Goal: Information Seeking & Learning: Learn about a topic

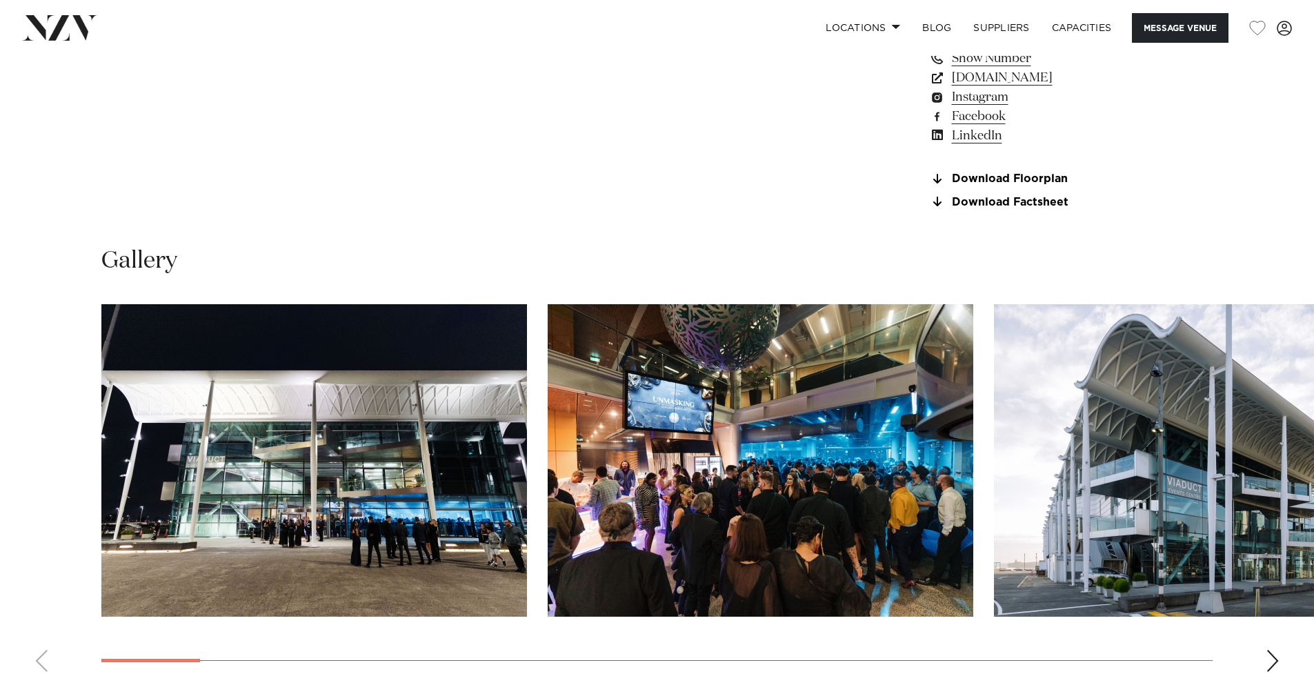
scroll to position [1379, 0]
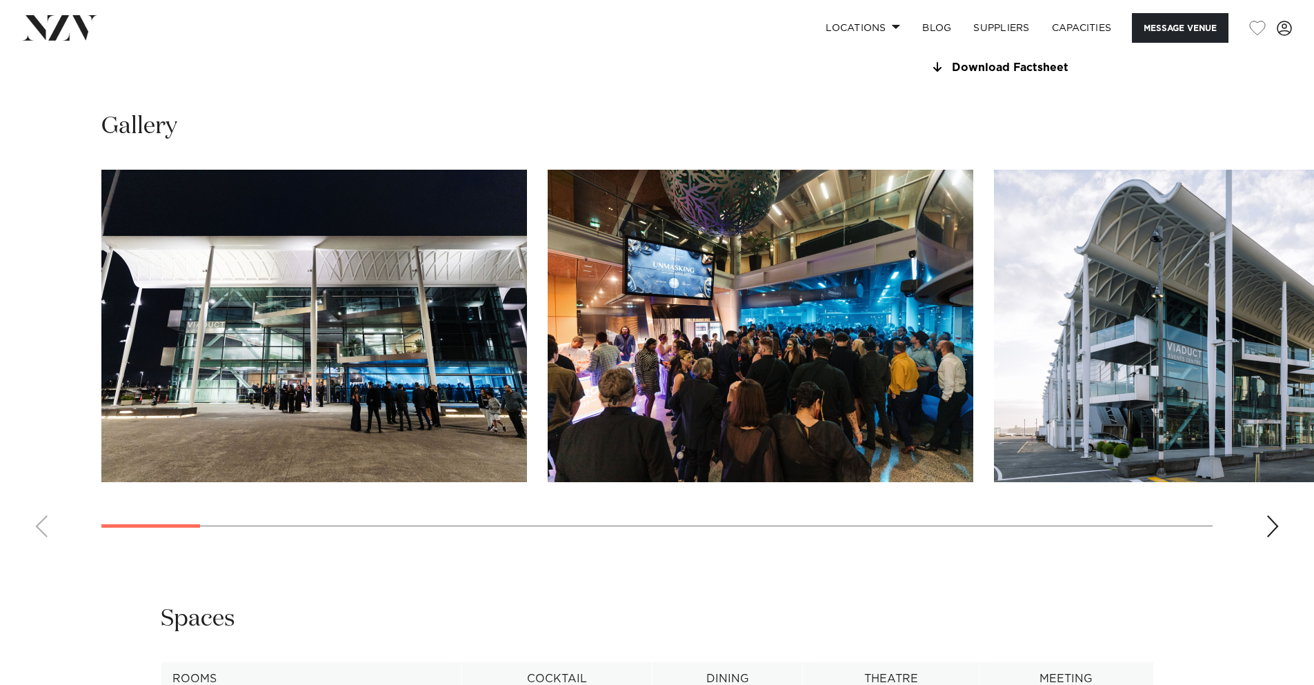
click at [1271, 537] on div "Next slide" at bounding box center [1273, 526] width 14 height 22
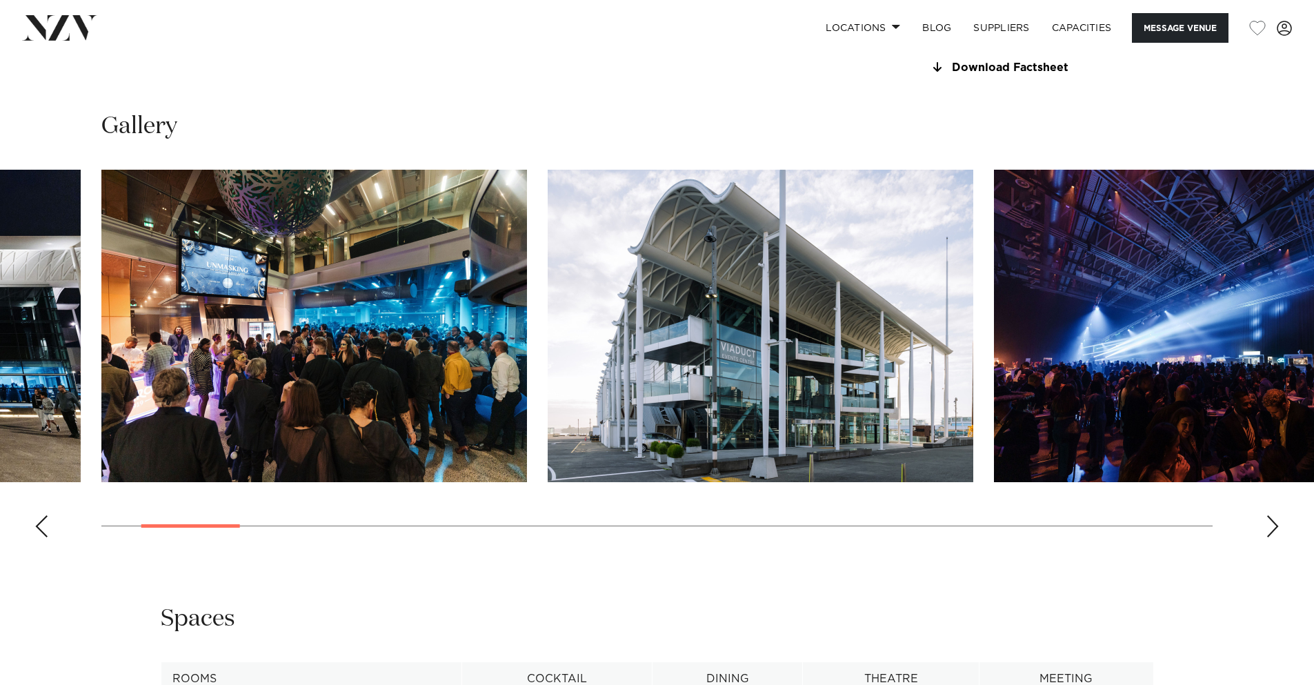
click at [1271, 537] on div "Next slide" at bounding box center [1273, 526] width 14 height 22
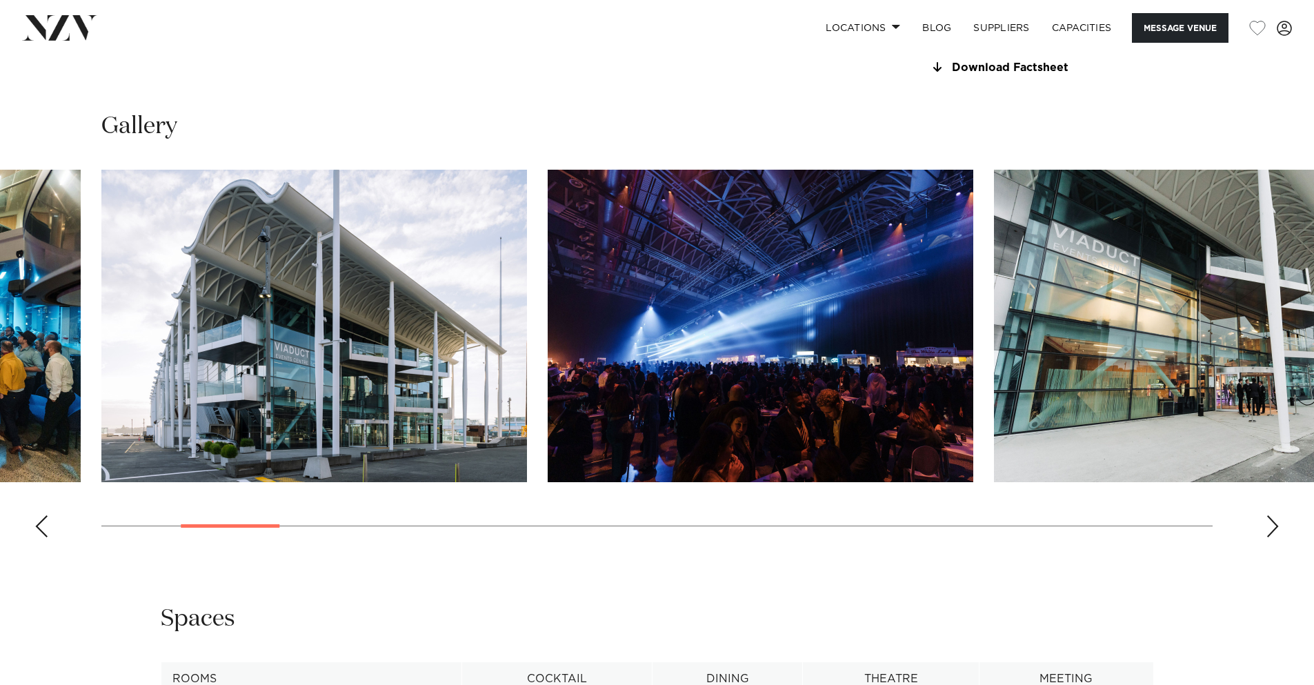
click at [1271, 537] on div "Next slide" at bounding box center [1273, 526] width 14 height 22
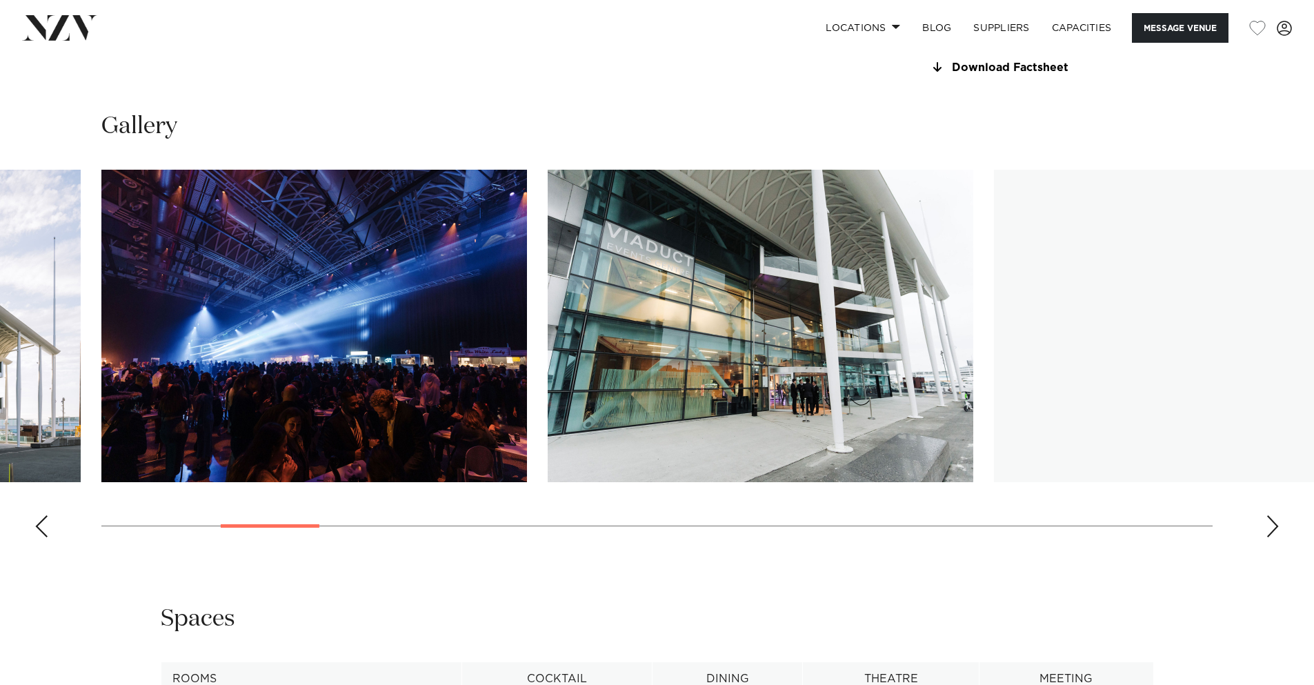
click at [1271, 537] on div "Next slide" at bounding box center [1273, 526] width 14 height 22
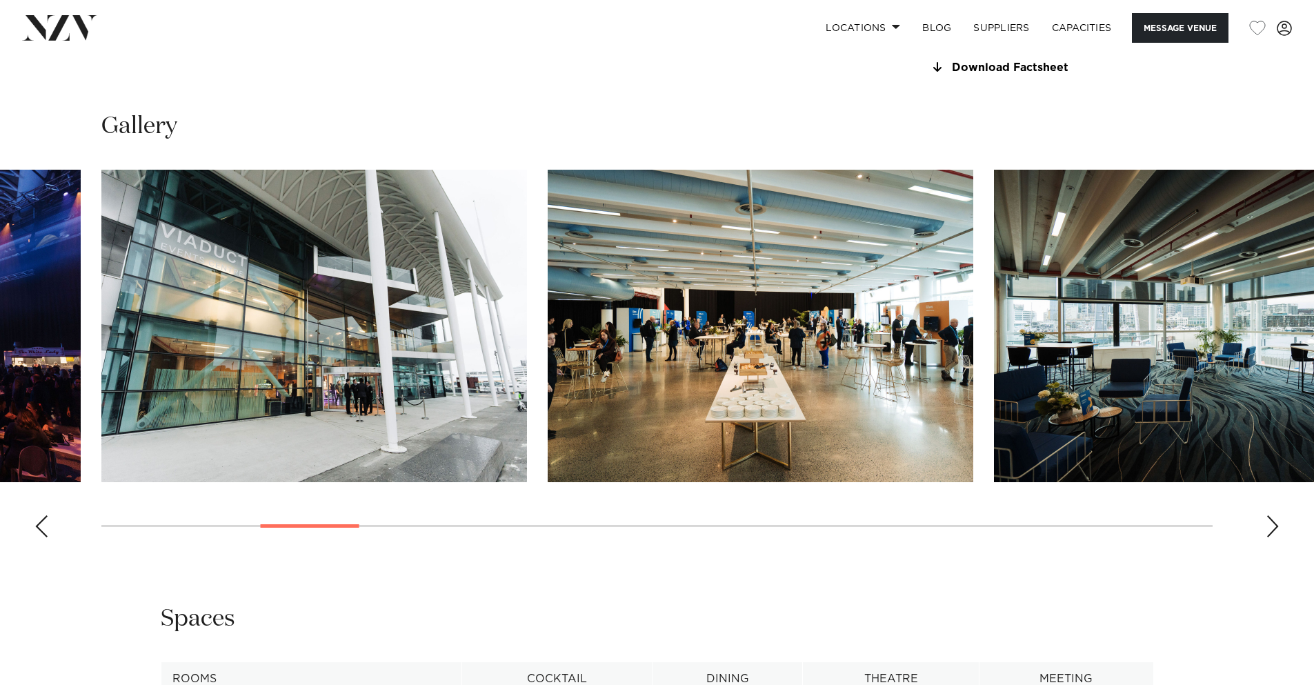
click at [1271, 537] on div "Next slide" at bounding box center [1273, 526] width 14 height 22
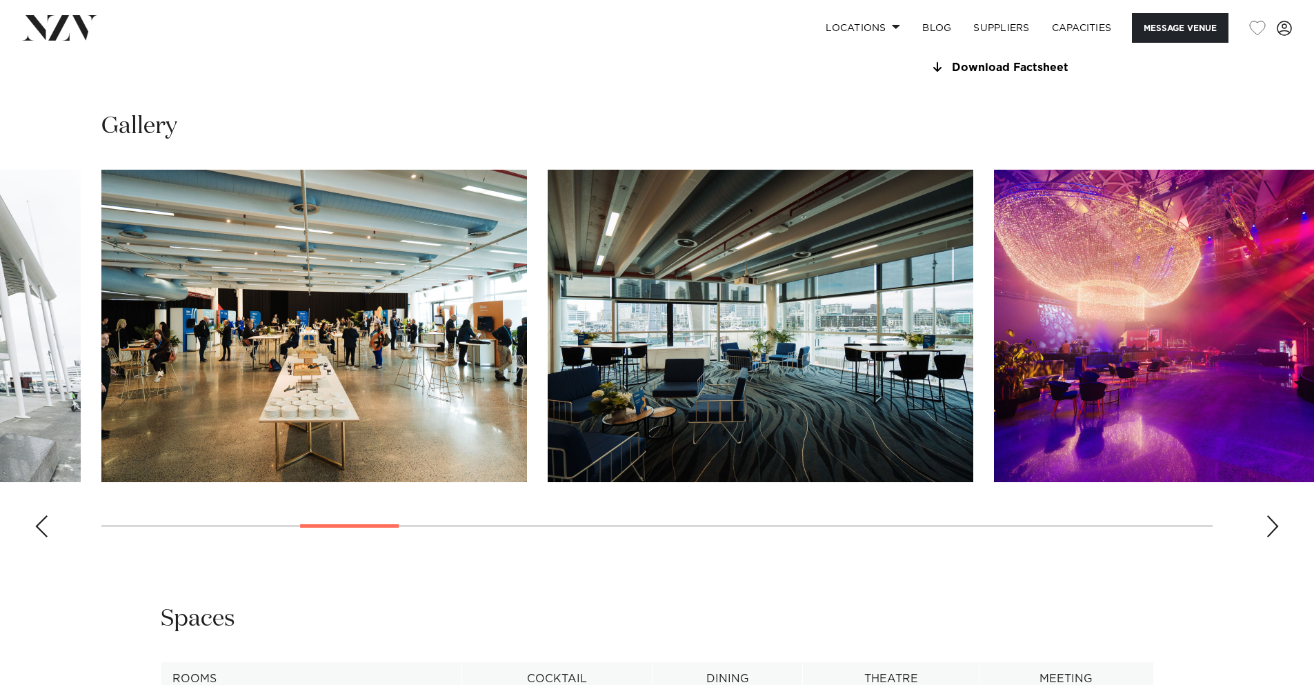
click at [1270, 537] on div "Next slide" at bounding box center [1273, 526] width 14 height 22
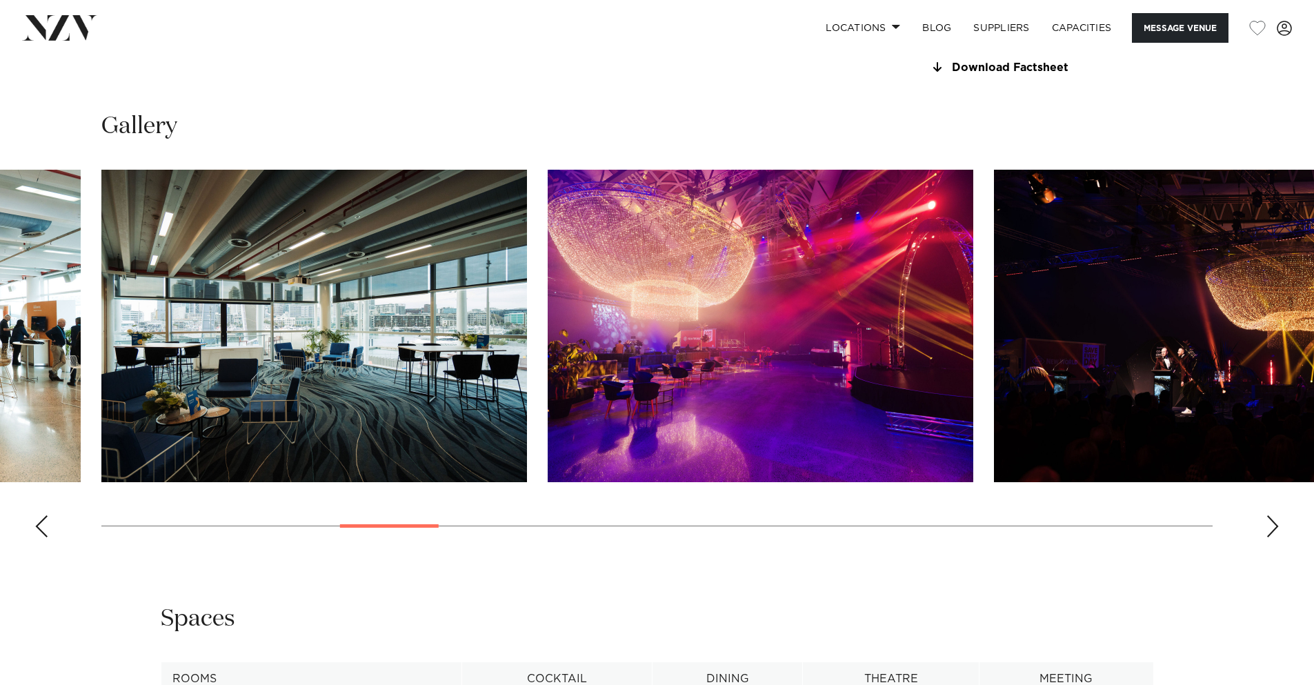
click at [1270, 537] on div "Next slide" at bounding box center [1273, 526] width 14 height 22
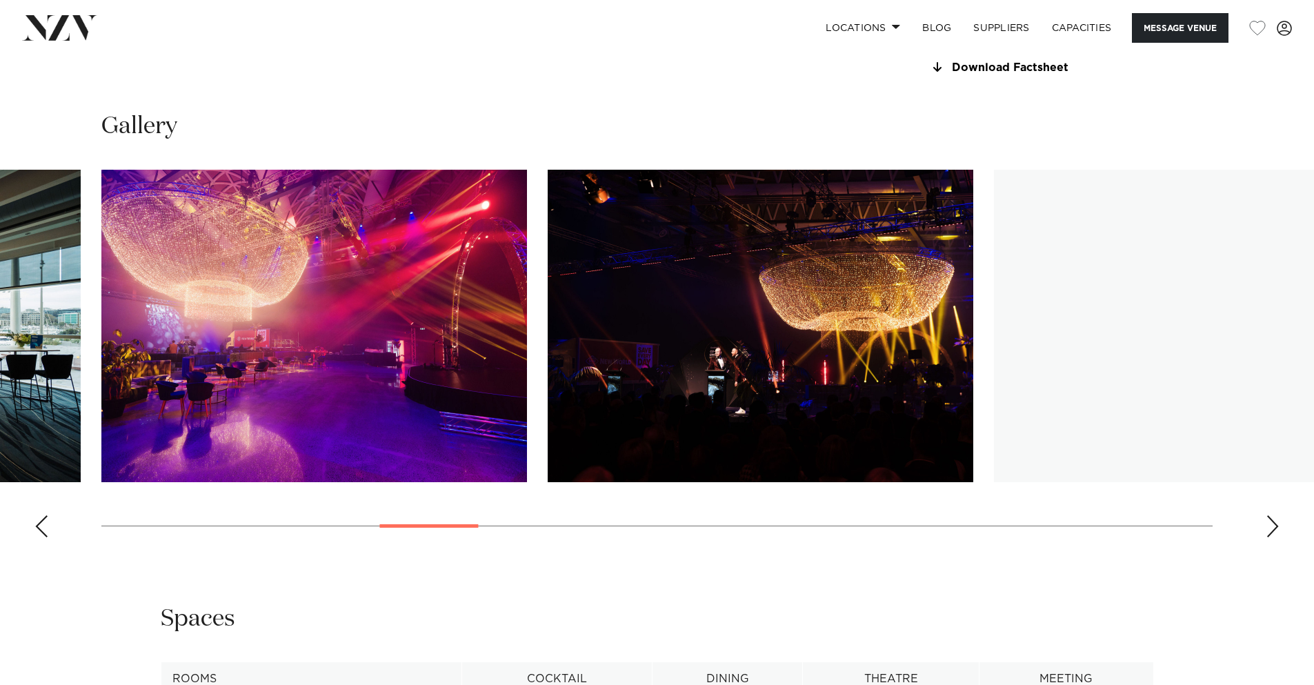
click at [1270, 537] on div "Next slide" at bounding box center [1273, 526] width 14 height 22
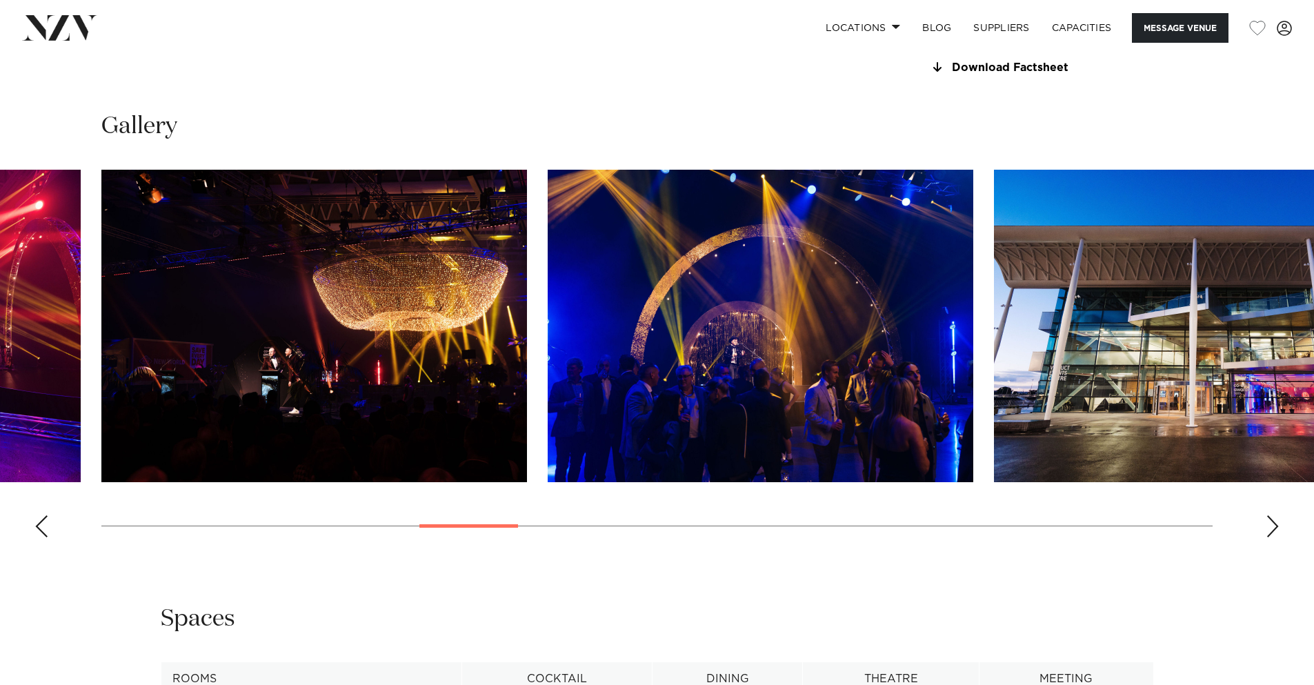
click at [1270, 537] on div "Next slide" at bounding box center [1273, 526] width 14 height 22
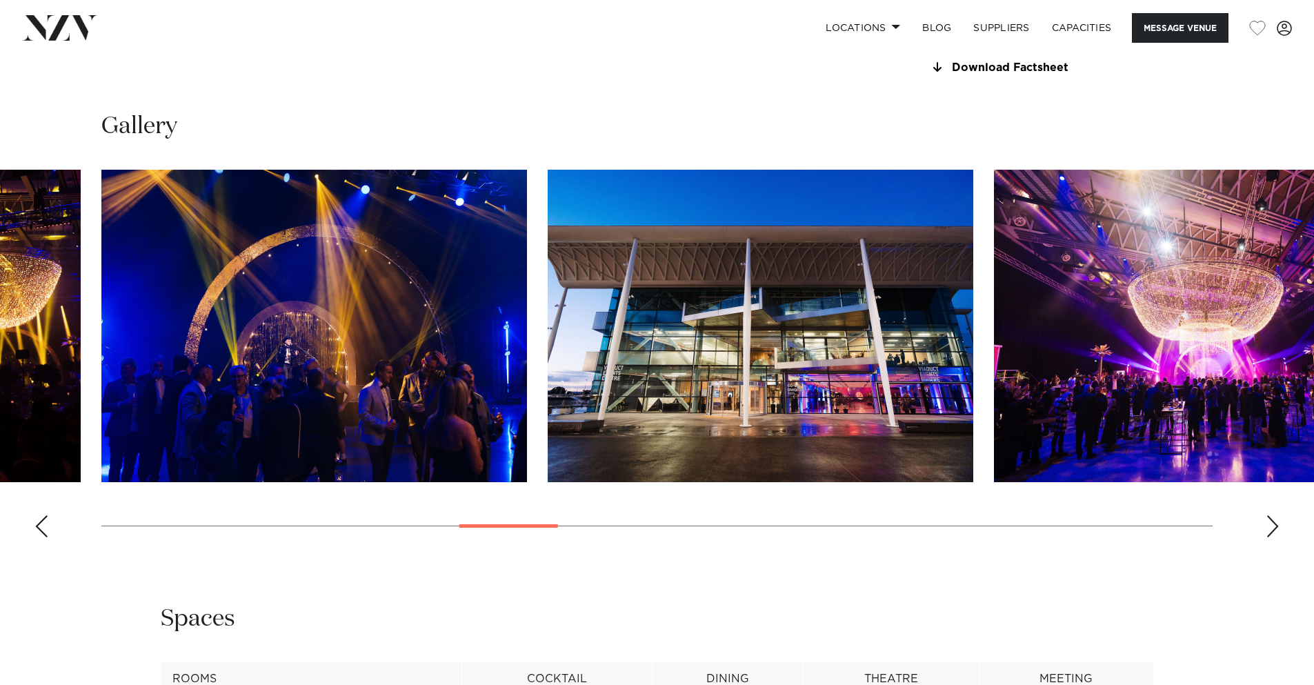
click at [1270, 537] on div "Next slide" at bounding box center [1273, 526] width 14 height 22
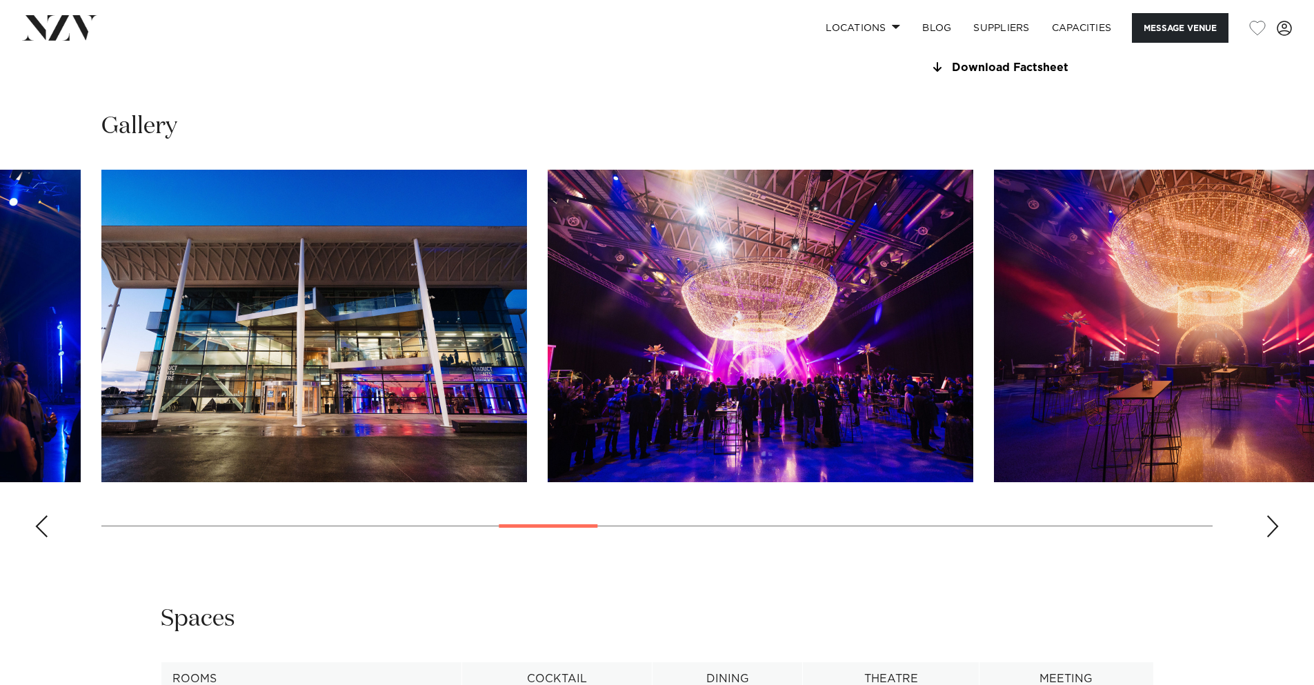
click at [1270, 537] on div "Next slide" at bounding box center [1273, 526] width 14 height 22
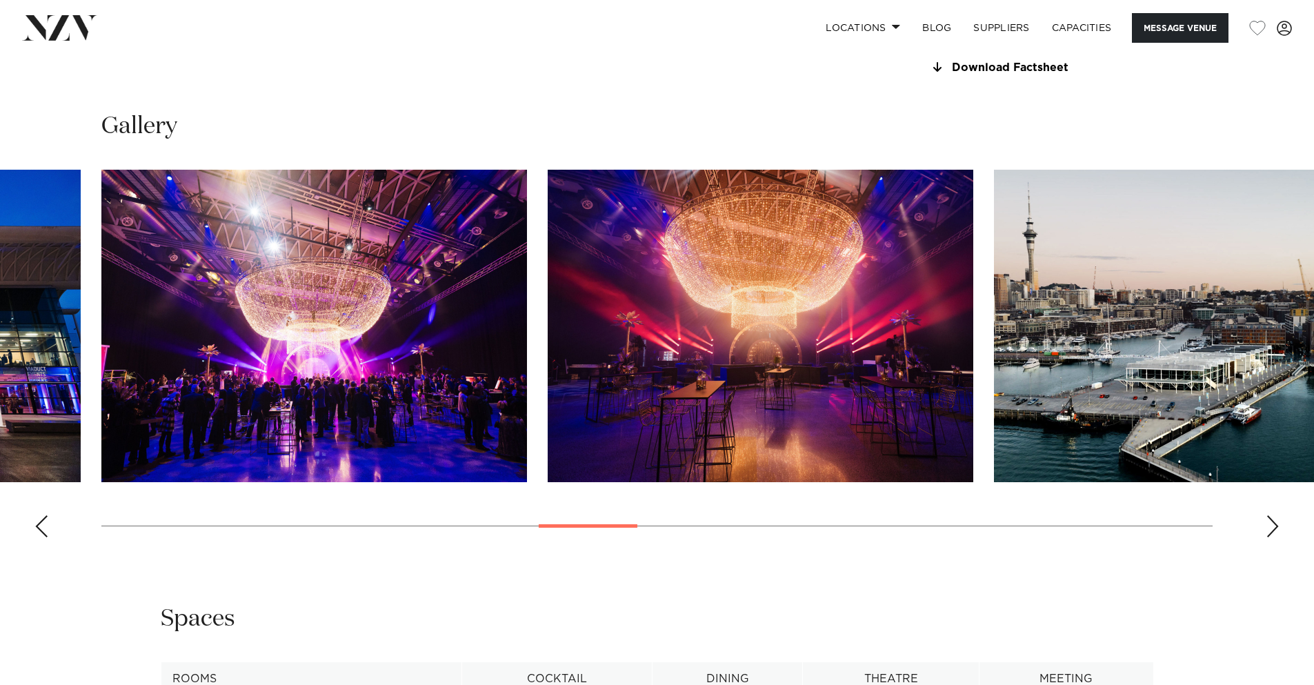
click at [836, 416] on img "13 / 28" at bounding box center [761, 326] width 426 height 312
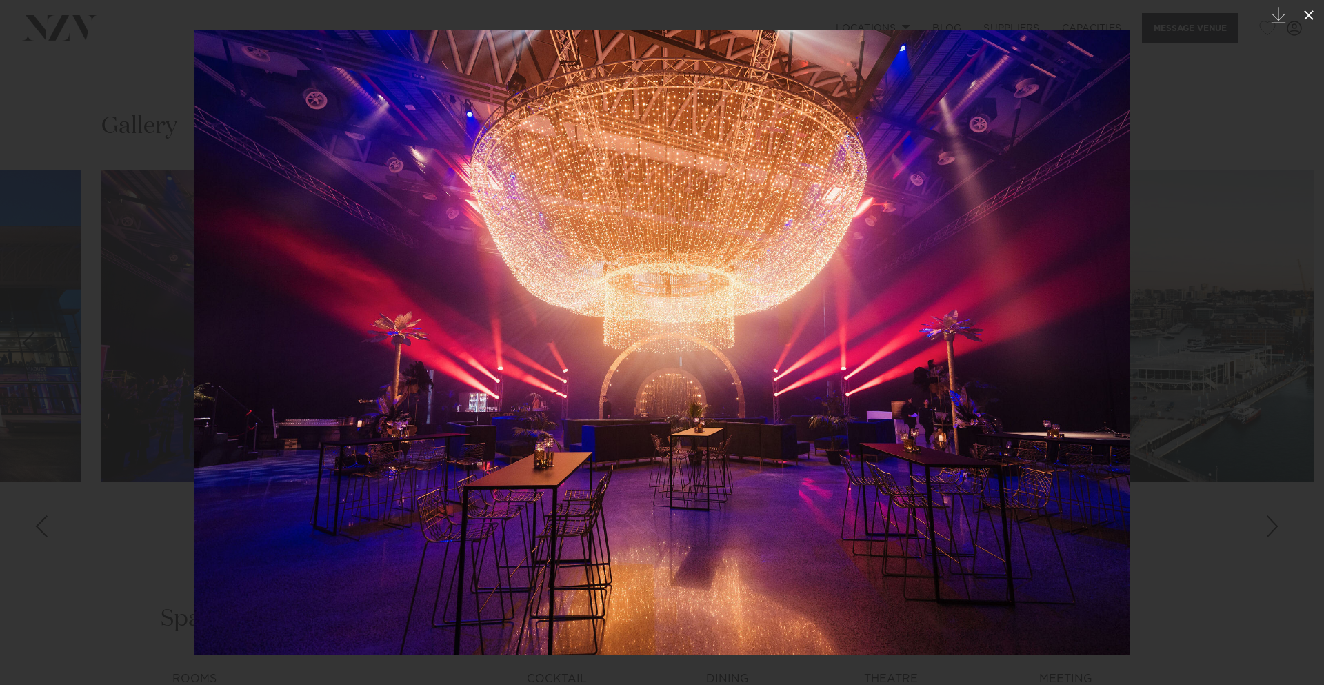
click at [1313, 12] on icon at bounding box center [1309, 15] width 17 height 17
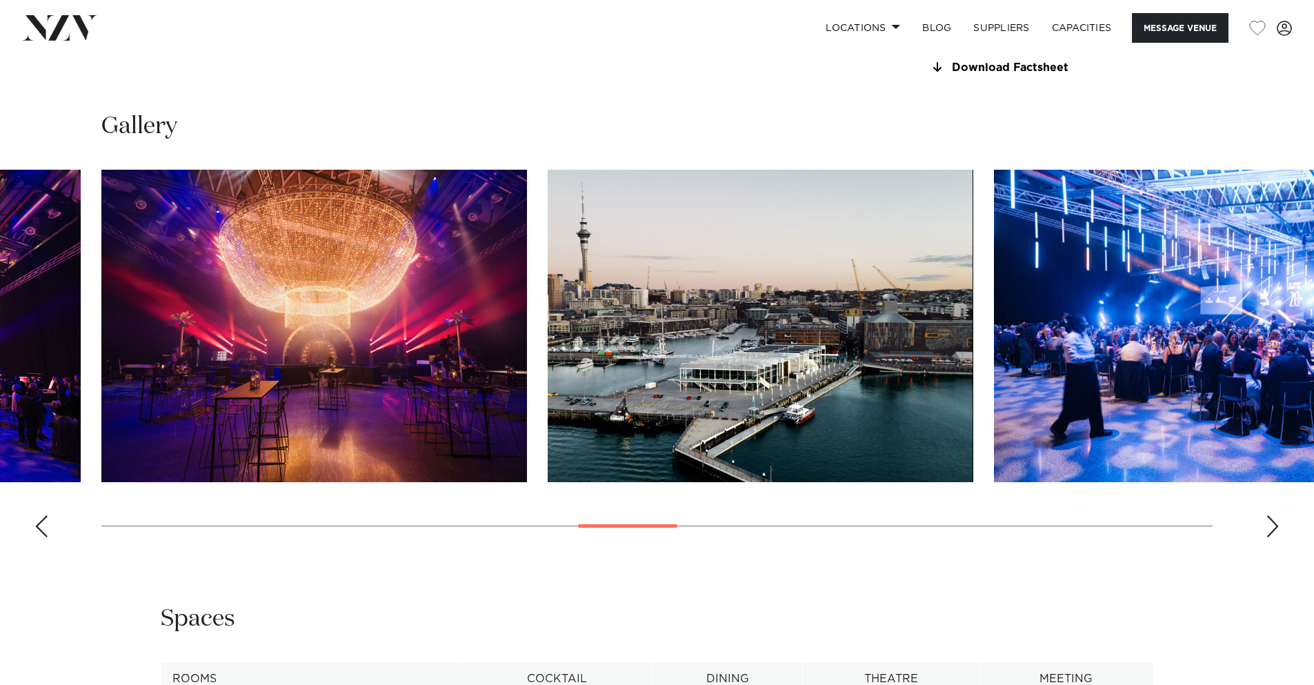
click at [1274, 537] on div "Next slide" at bounding box center [1273, 526] width 14 height 22
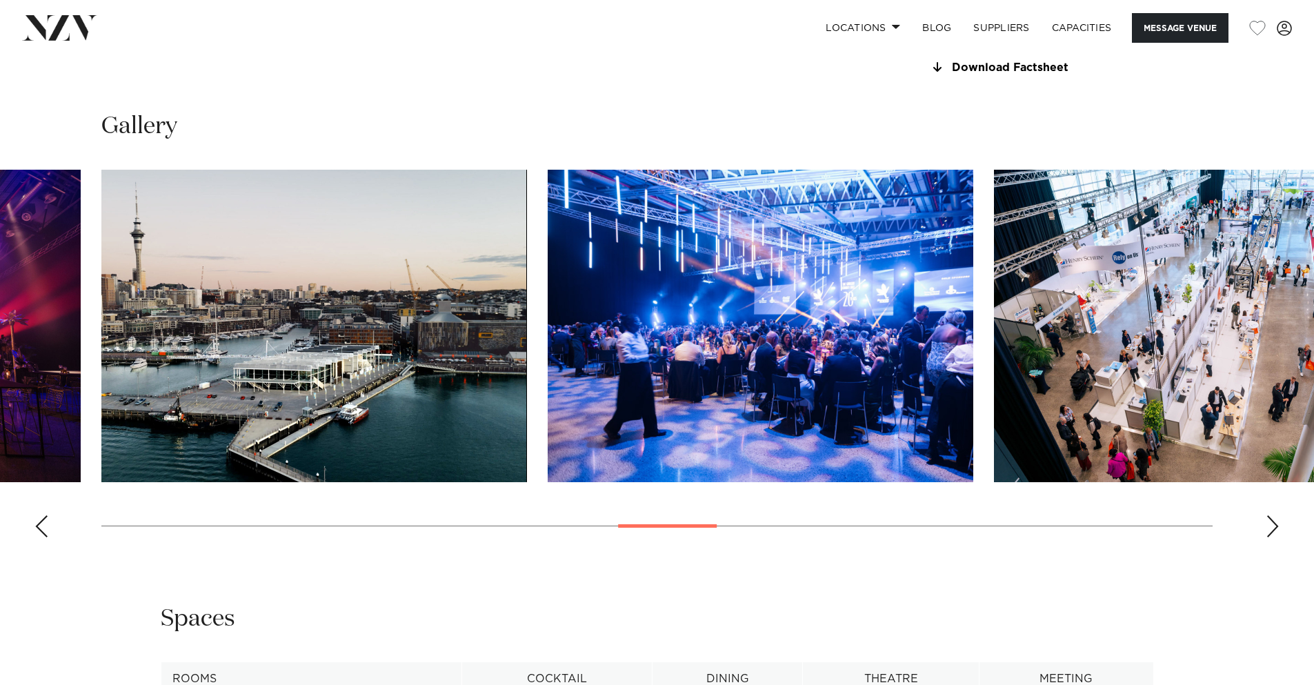
click at [1274, 537] on div "Next slide" at bounding box center [1273, 526] width 14 height 22
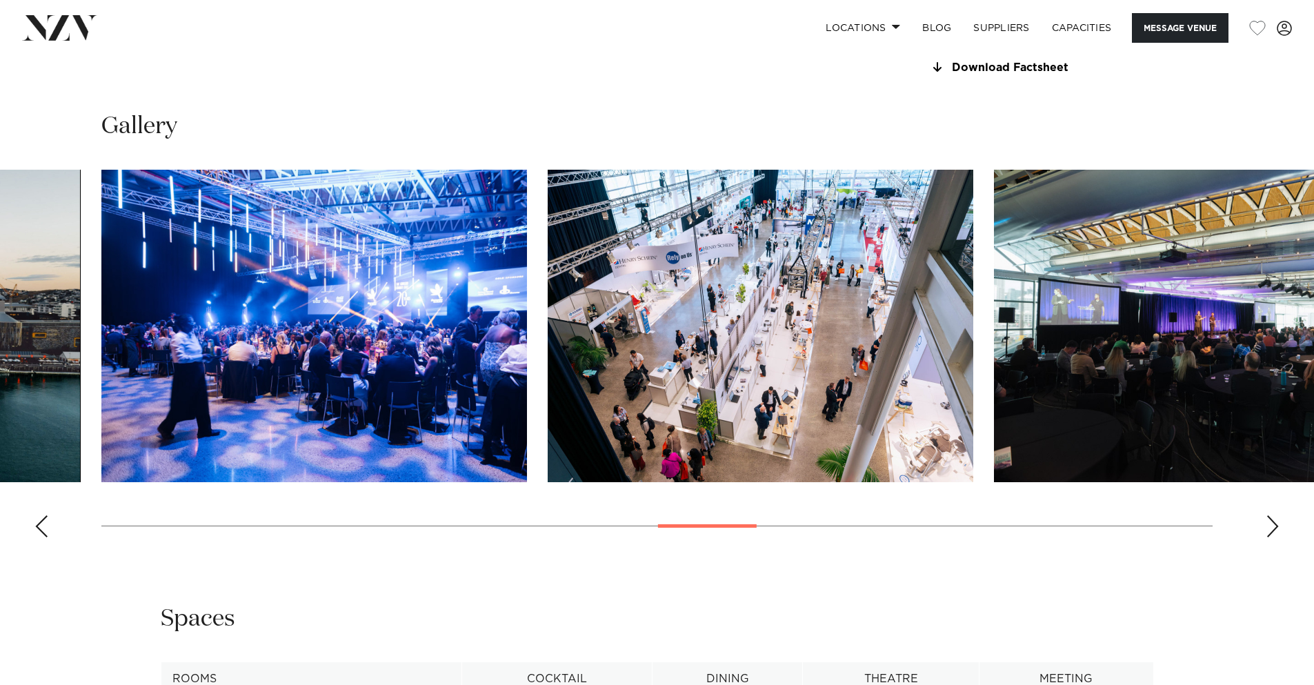
click at [1274, 537] on div "Next slide" at bounding box center [1273, 526] width 14 height 22
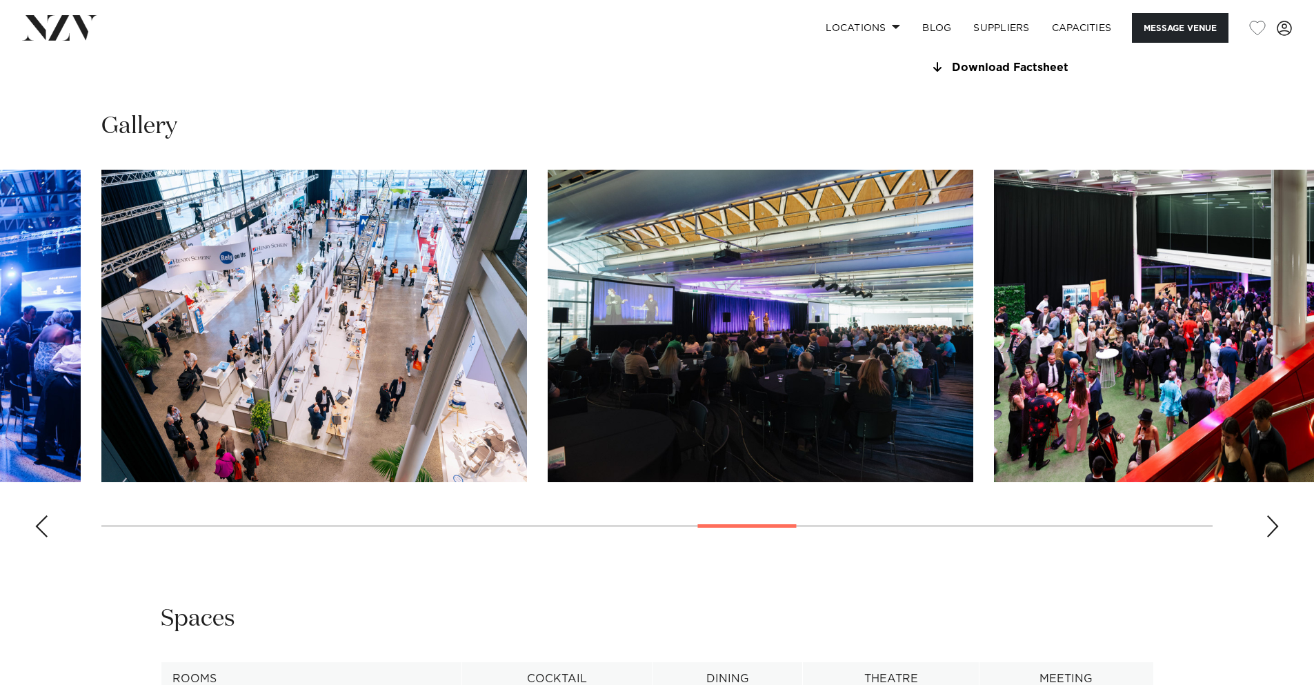
click at [1271, 537] on div "Next slide" at bounding box center [1273, 526] width 14 height 22
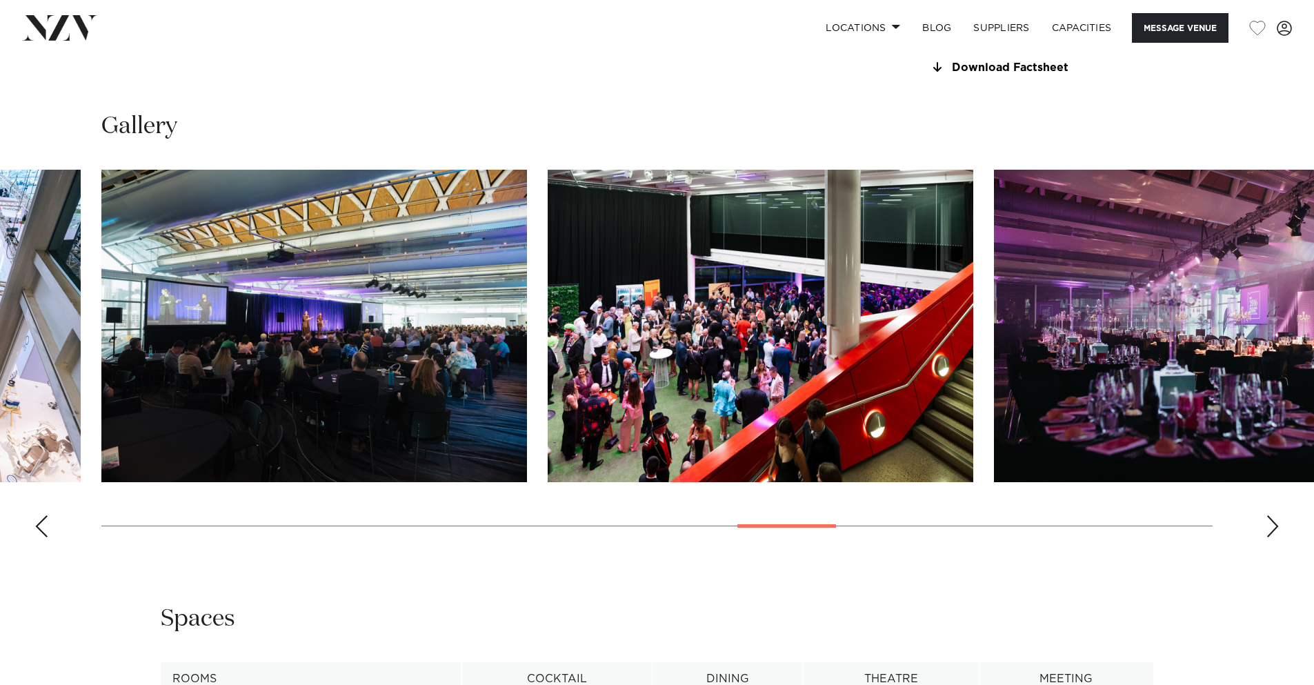
click at [1271, 537] on div "Next slide" at bounding box center [1273, 526] width 14 height 22
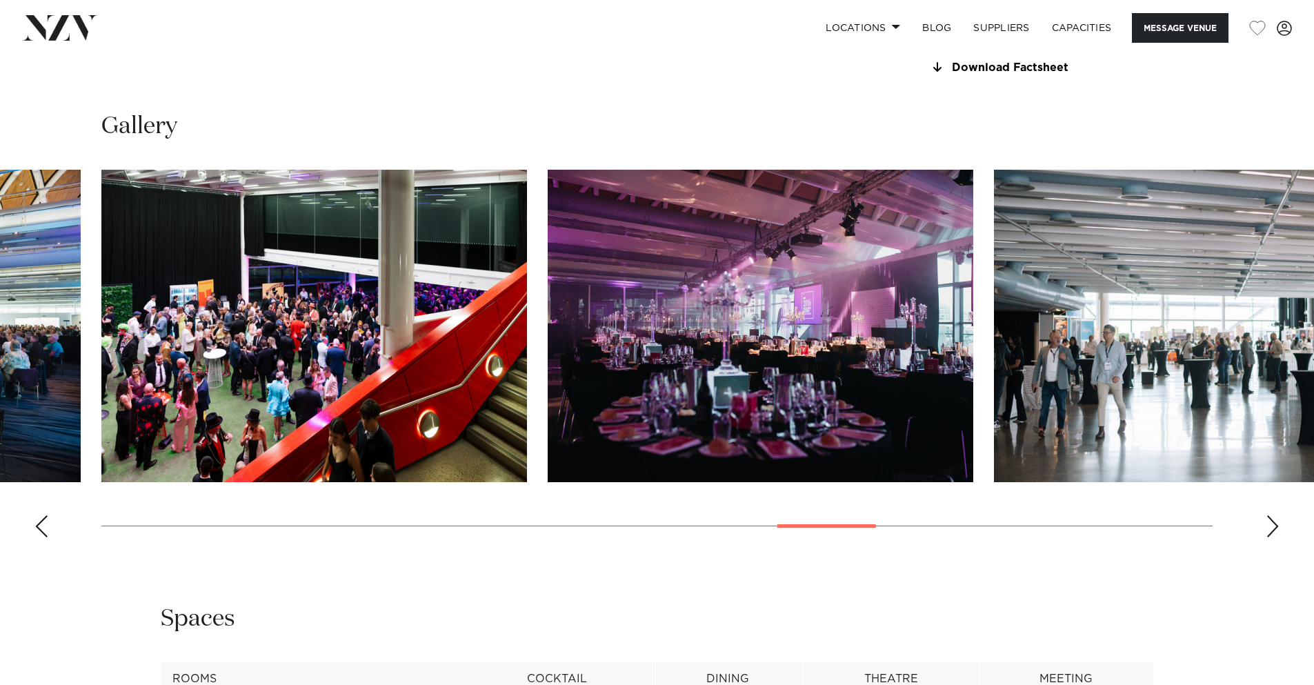
click at [1271, 537] on div "Next slide" at bounding box center [1273, 526] width 14 height 22
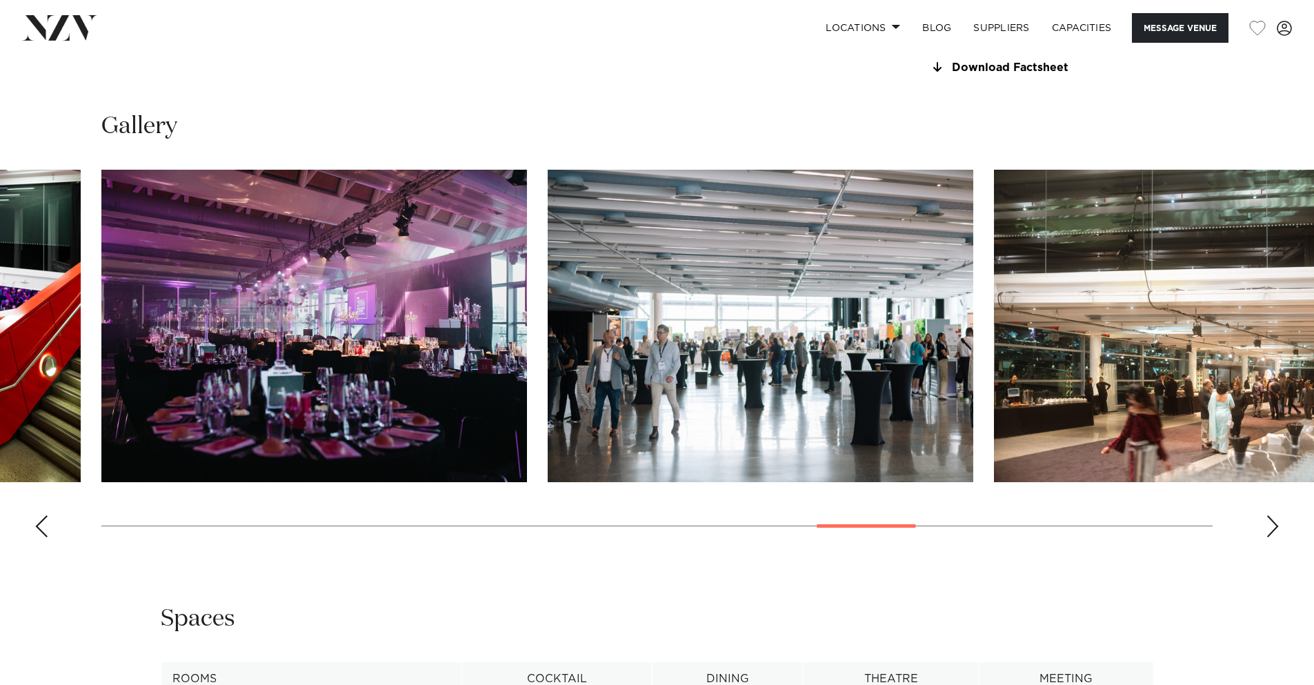
click at [1271, 537] on div "Next slide" at bounding box center [1273, 526] width 14 height 22
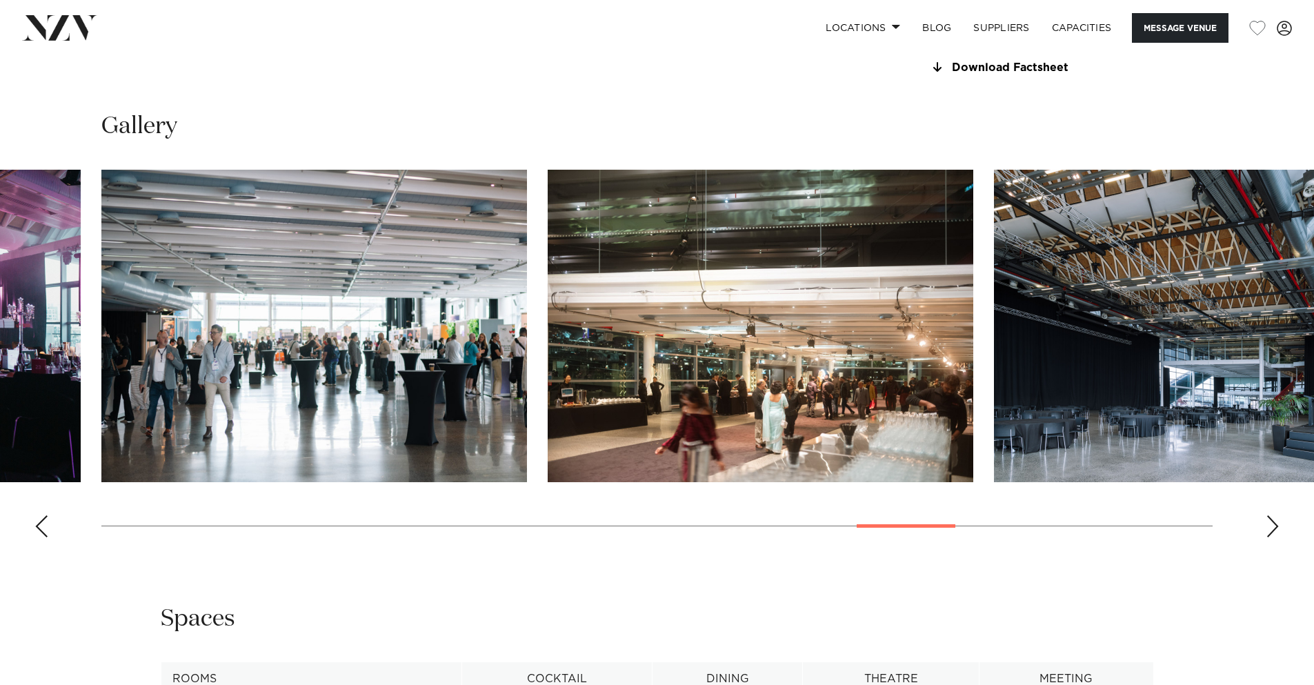
click at [1271, 537] on div "Next slide" at bounding box center [1273, 526] width 14 height 22
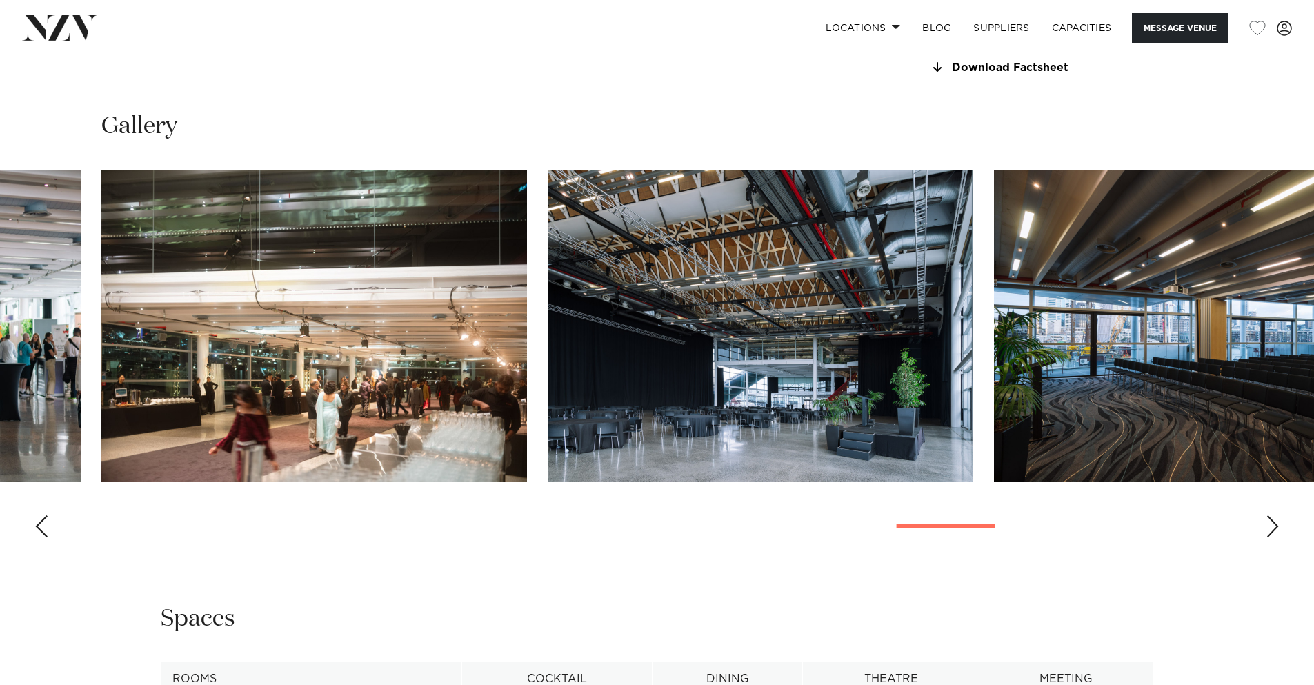
click at [1271, 537] on div "Next slide" at bounding box center [1273, 526] width 14 height 22
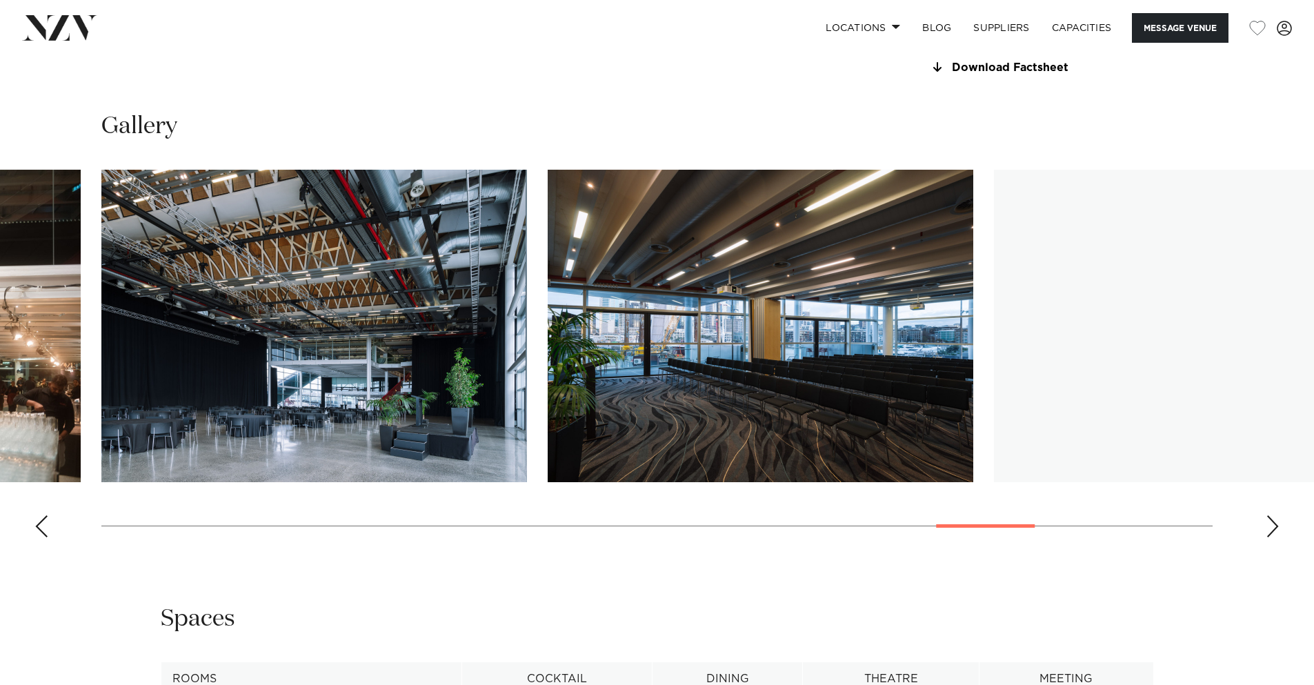
click at [1271, 537] on div "Next slide" at bounding box center [1273, 526] width 14 height 22
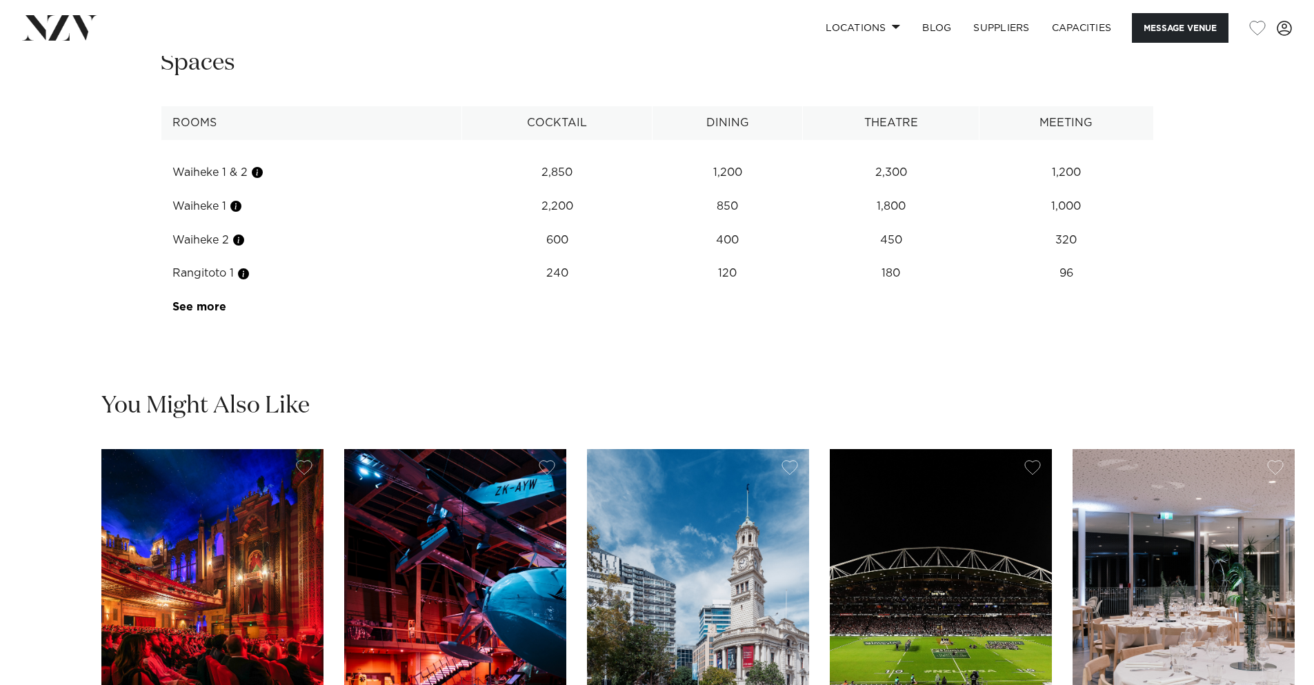
scroll to position [1793, 0]
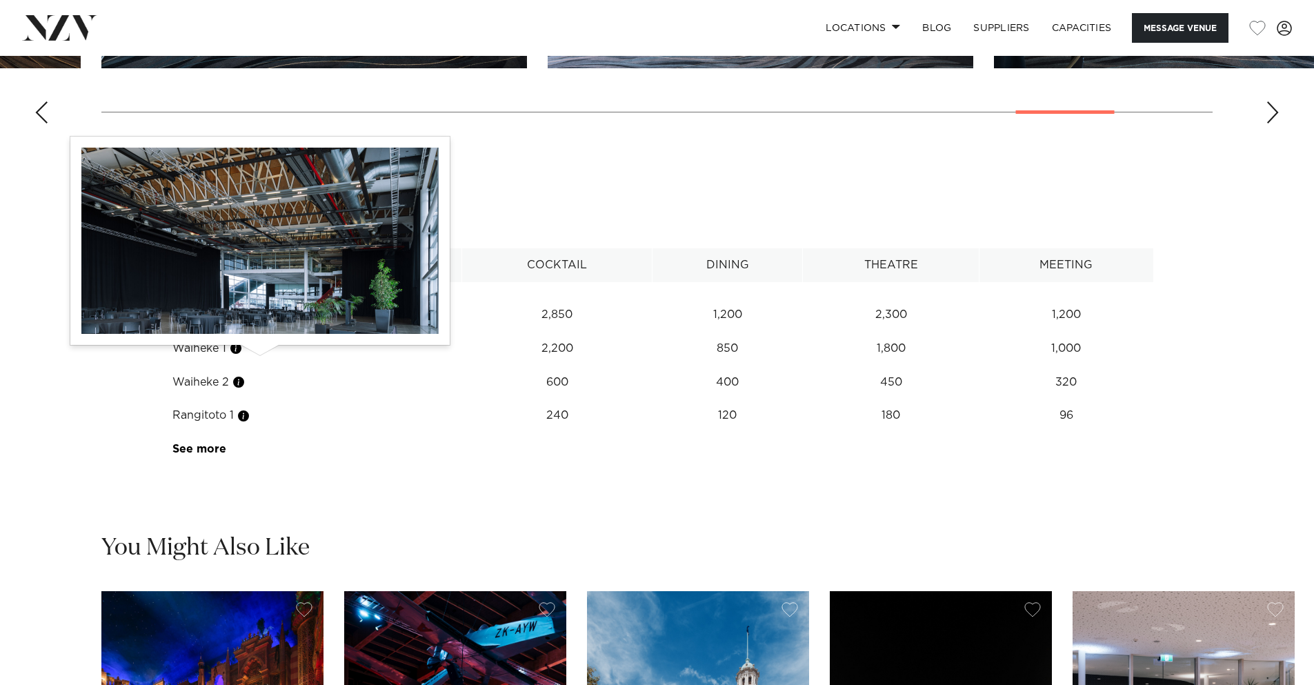
click at [261, 321] on button "button" at bounding box center [257, 315] width 14 height 14
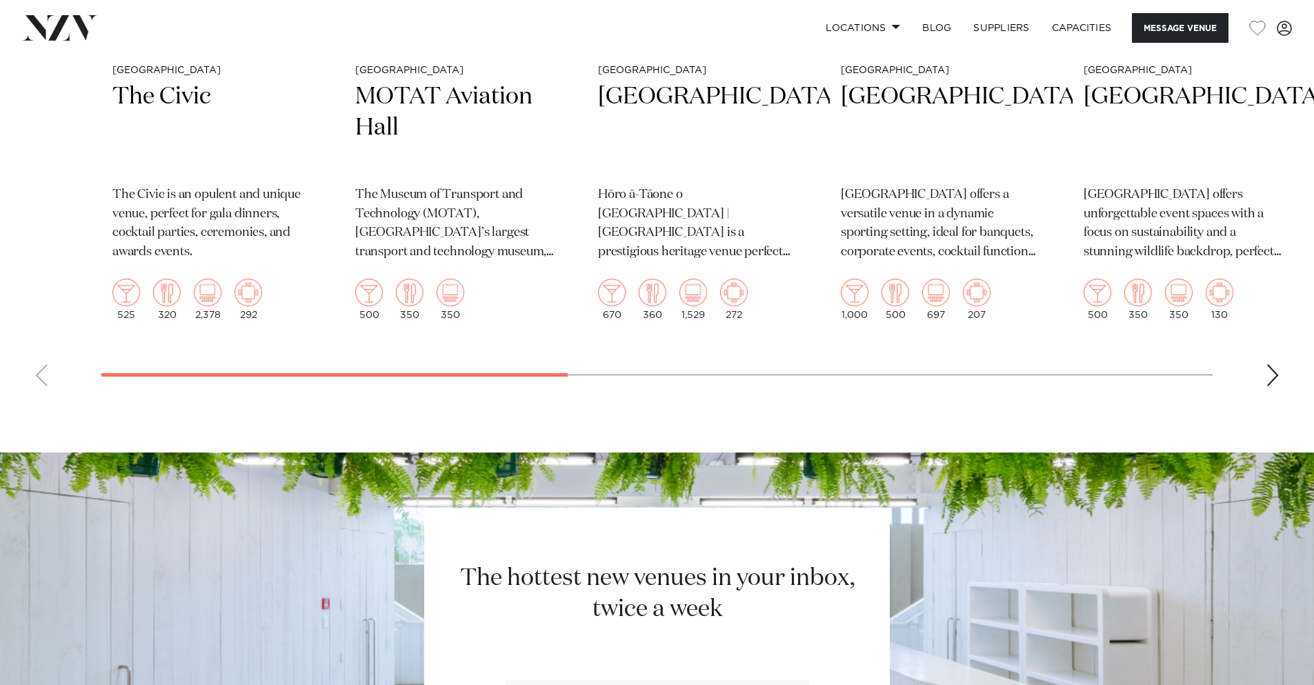
scroll to position [3211, 0]
